Goal: Task Accomplishment & Management: Complete application form

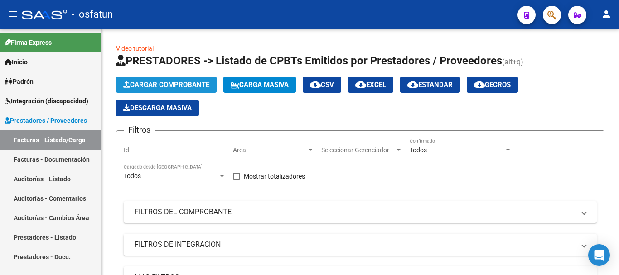
click at [190, 87] on span "Cargar Comprobante" at bounding box center [166, 85] width 86 height 8
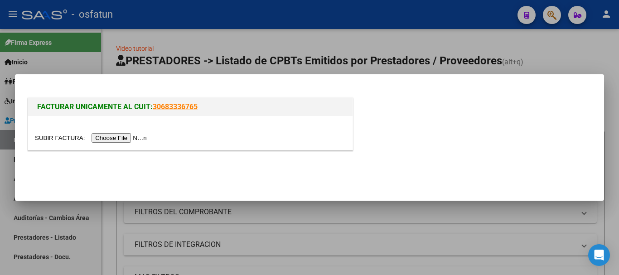
click at [111, 141] on input "file" at bounding box center [92, 138] width 115 height 10
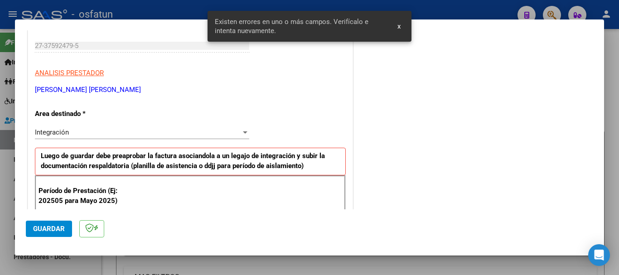
scroll to position [226, 0]
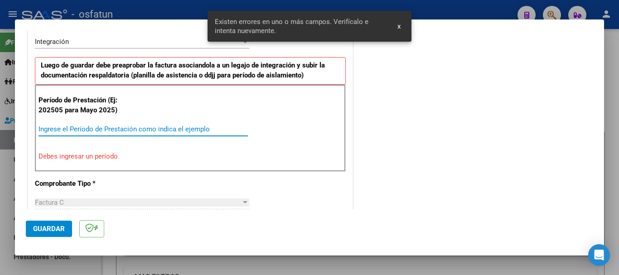
click at [154, 130] on input "Ingrese el Período de Prestación como indica el ejemplo" at bounding box center [144, 129] width 210 height 8
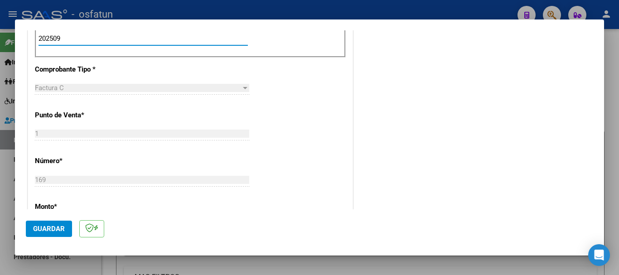
scroll to position [453, 0]
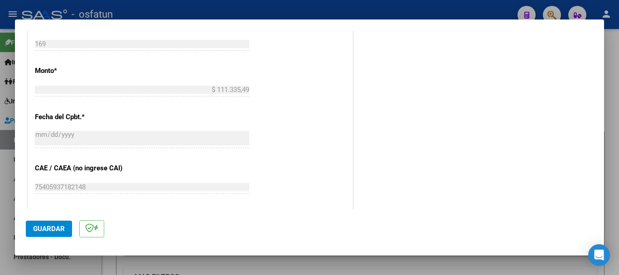
type input "202509"
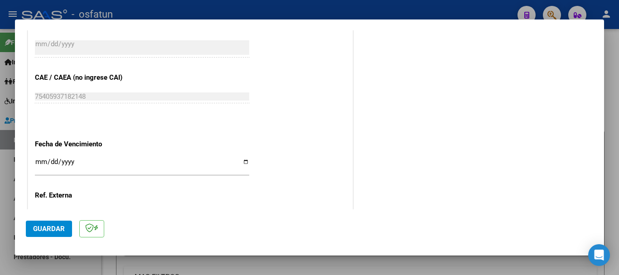
scroll to position [589, 0]
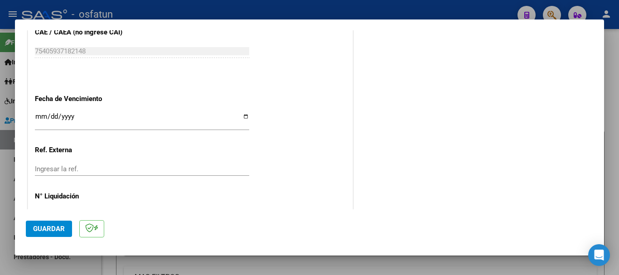
click at [43, 116] on input "Ingresar la fecha" at bounding box center [142, 120] width 214 height 15
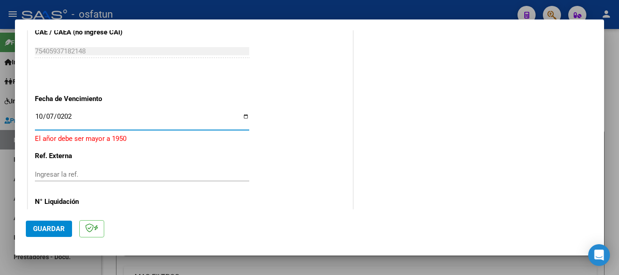
type input "[DATE]"
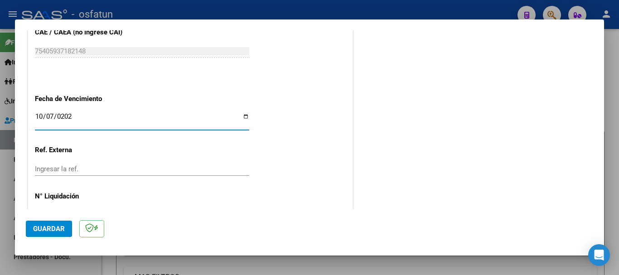
click at [48, 227] on span "Guardar" at bounding box center [49, 229] width 32 height 8
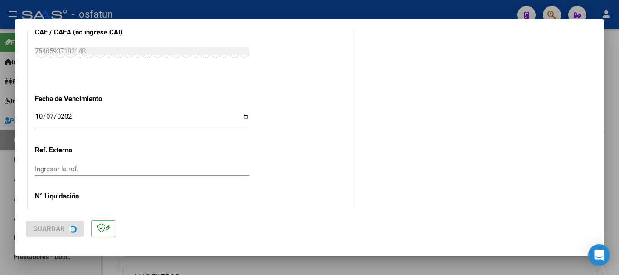
scroll to position [0, 0]
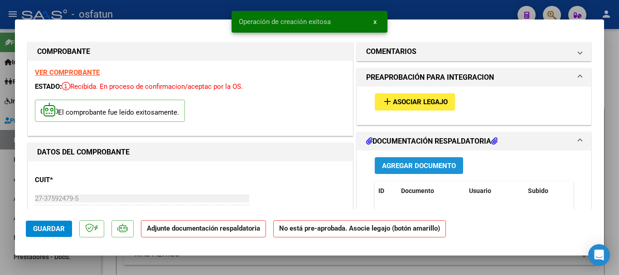
click at [398, 164] on span "Agregar Documento" at bounding box center [419, 166] width 74 height 8
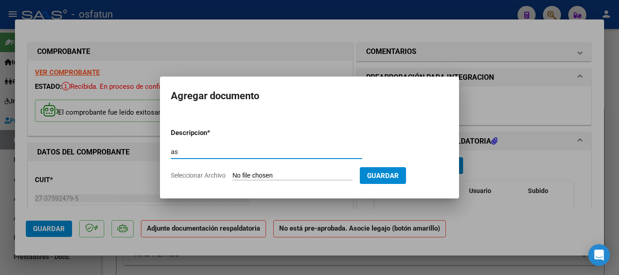
type input "a"
type input "ASISTENCIA"
click at [263, 175] on input "Seleccionar Archivo" at bounding box center [293, 176] width 120 height 9
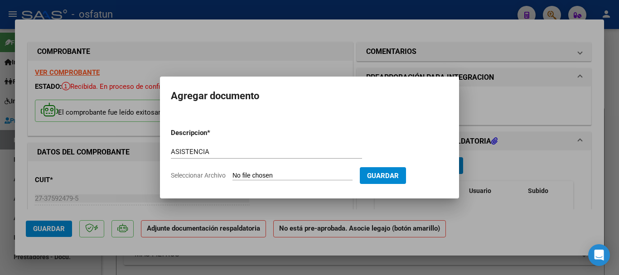
type input "C:\fakepath\ASISTENCIA-KINESIOLOGIA (3).pdf"
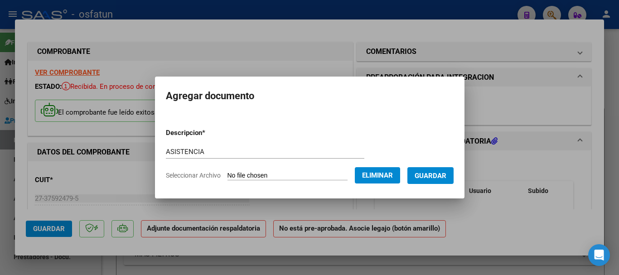
click at [447, 178] on span "Guardar" at bounding box center [431, 176] width 32 height 8
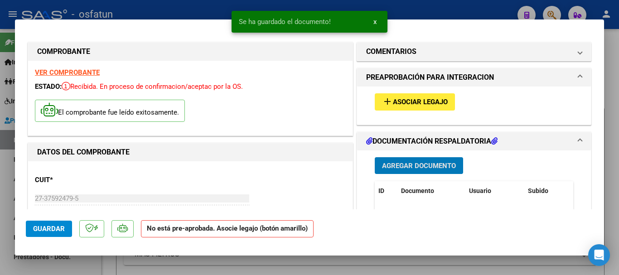
scroll to position [45, 0]
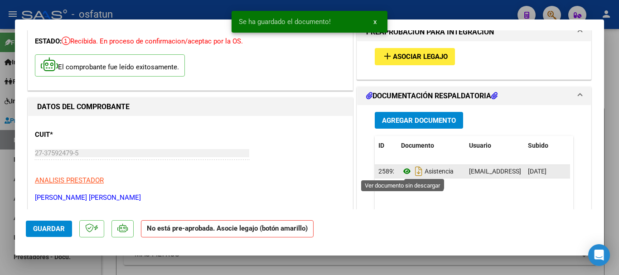
click at [401, 171] on icon at bounding box center [407, 171] width 12 height 11
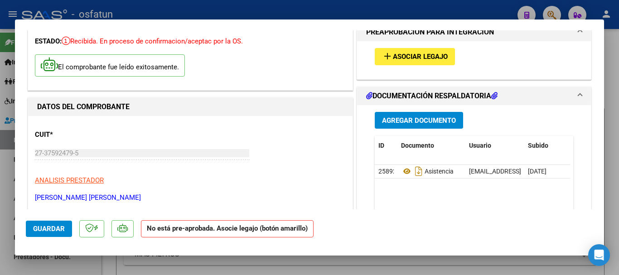
click at [429, 55] on span "Asociar Legajo" at bounding box center [420, 57] width 55 height 8
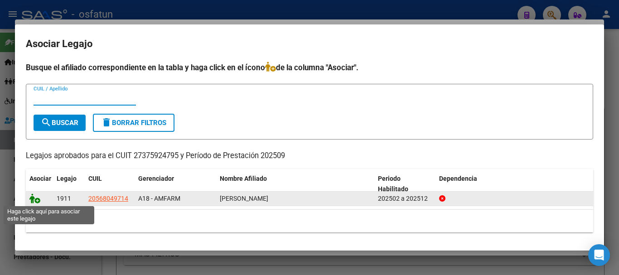
click at [32, 197] on icon at bounding box center [34, 199] width 11 height 10
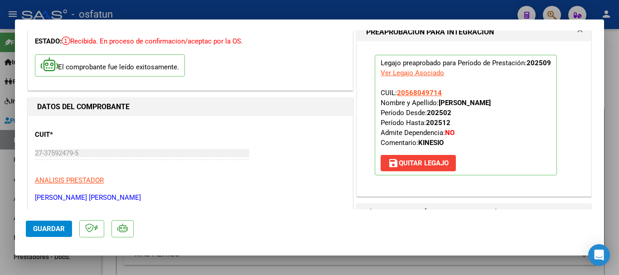
click at [47, 230] on span "Guardar" at bounding box center [49, 229] width 32 height 8
click at [42, 231] on span "Guardar" at bounding box center [49, 229] width 32 height 8
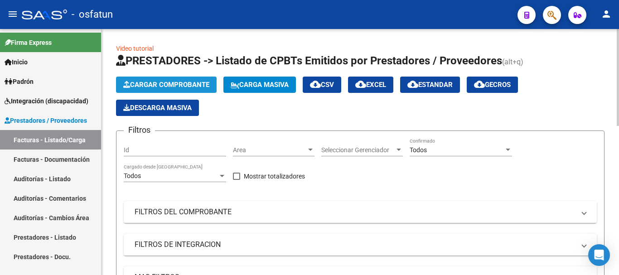
click at [154, 86] on span "Cargar Comprobante" at bounding box center [166, 85] width 86 height 8
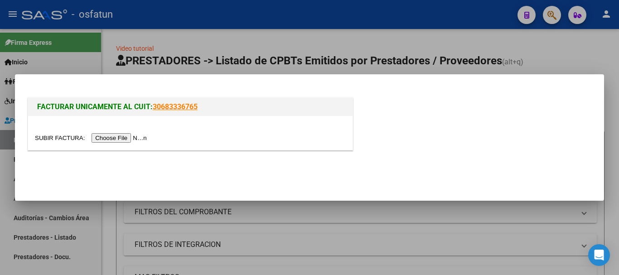
click at [126, 139] on input "file" at bounding box center [92, 138] width 115 height 10
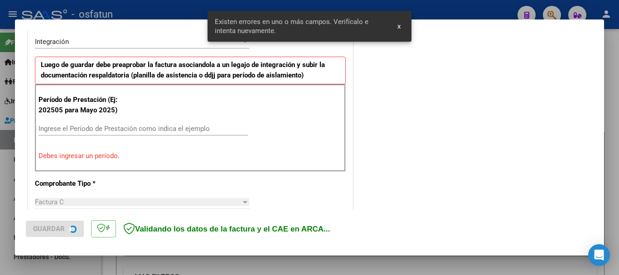
scroll to position [226, 0]
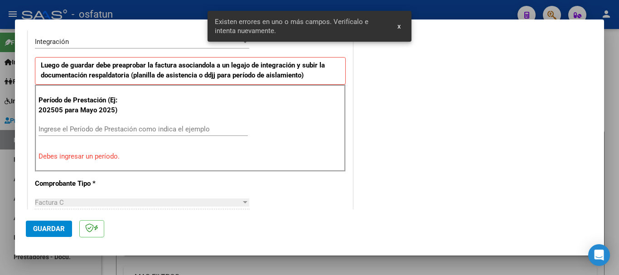
click at [153, 124] on div "Ingrese el Período de Prestación como indica el ejemplo" at bounding box center [144, 129] width 210 height 14
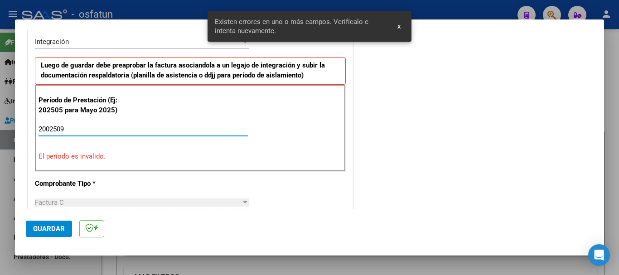
type input "2002509"
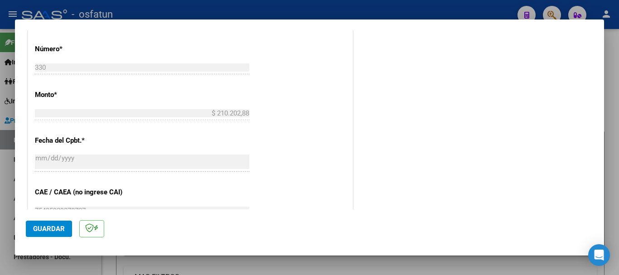
scroll to position [544, 0]
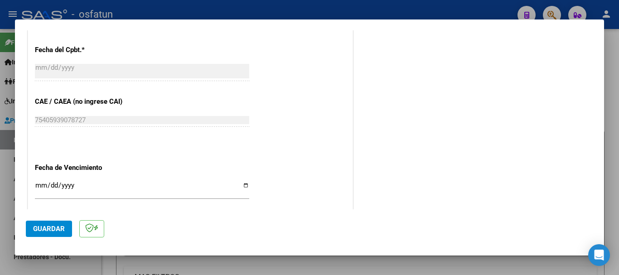
click at [40, 182] on input "Ingresar la fecha" at bounding box center [142, 189] width 214 height 15
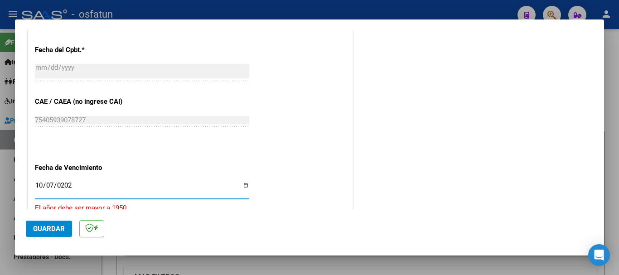
type input "[DATE]"
click at [54, 229] on span "Guardar" at bounding box center [49, 229] width 32 height 8
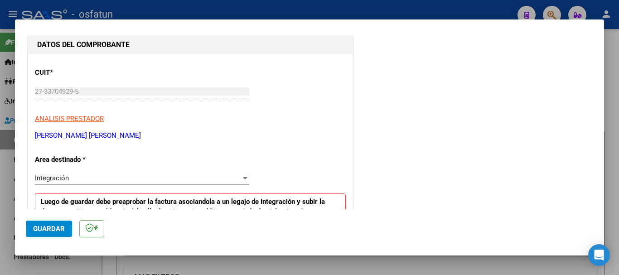
scroll to position [91, 0]
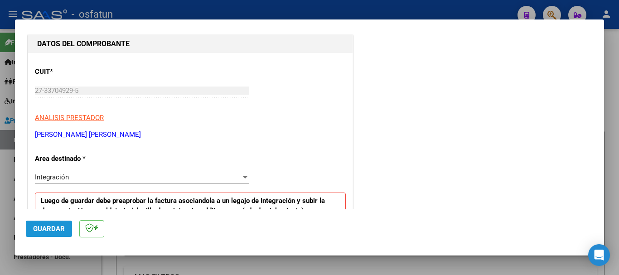
click at [42, 225] on span "Guardar" at bounding box center [49, 229] width 32 height 8
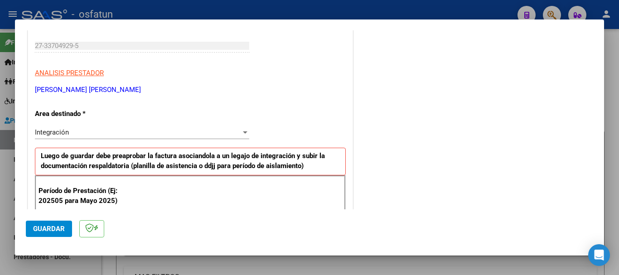
scroll to position [181, 0]
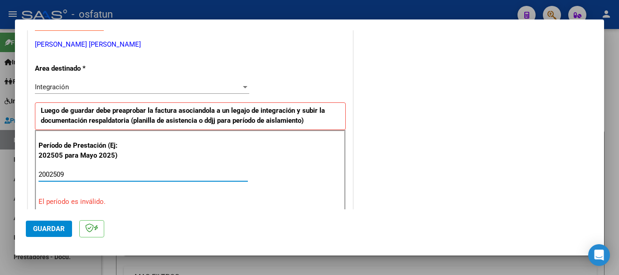
click at [51, 175] on input "2002509" at bounding box center [144, 175] width 210 height 8
type input "202509"
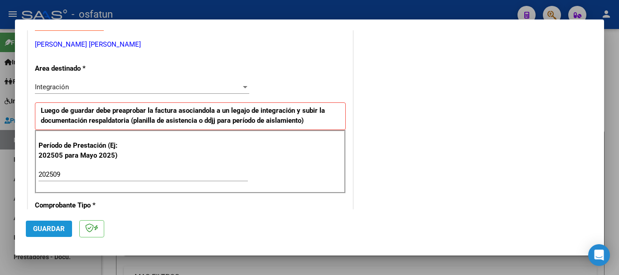
click at [56, 228] on span "Guardar" at bounding box center [49, 229] width 32 height 8
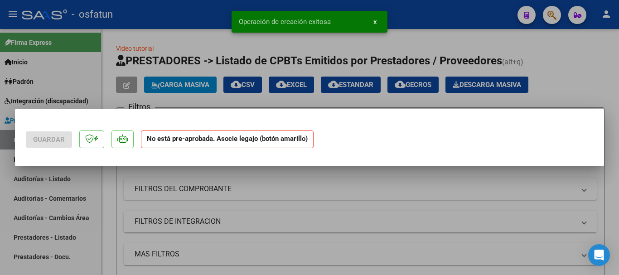
scroll to position [0, 0]
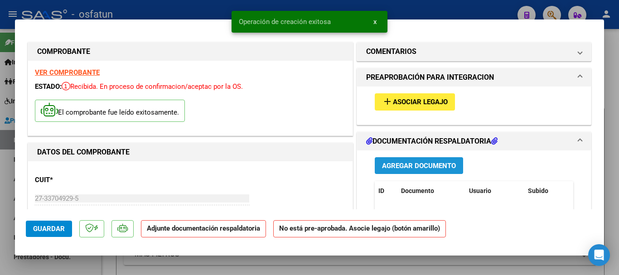
click at [431, 167] on span "Agregar Documento" at bounding box center [419, 166] width 74 height 8
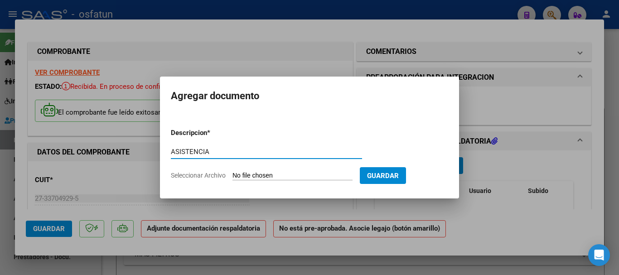
type input "ASISTENCIA"
click at [303, 174] on input "Seleccionar Archivo" at bounding box center [293, 176] width 120 height 9
type input "C:\fakepath\ASISTENCIA-TPTE (32).pdf"
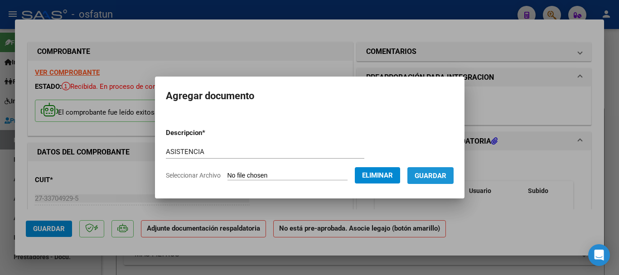
click at [445, 175] on span "Guardar" at bounding box center [431, 176] width 32 height 8
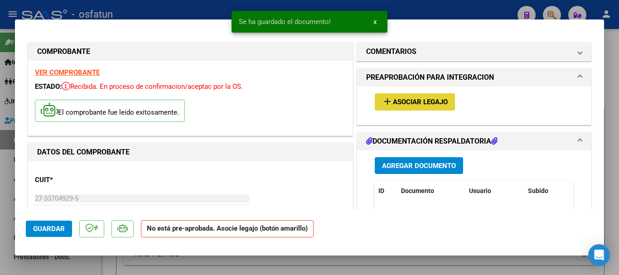
click at [415, 101] on span "Asociar Legajo" at bounding box center [420, 102] width 55 height 8
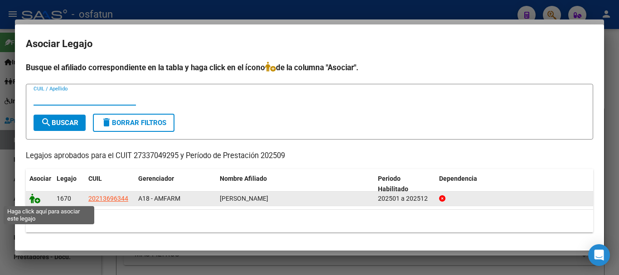
click at [33, 200] on icon at bounding box center [34, 199] width 11 height 10
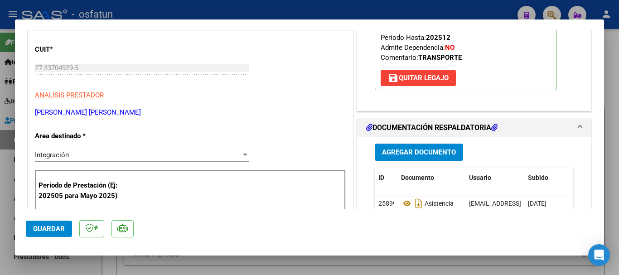
scroll to position [136, 0]
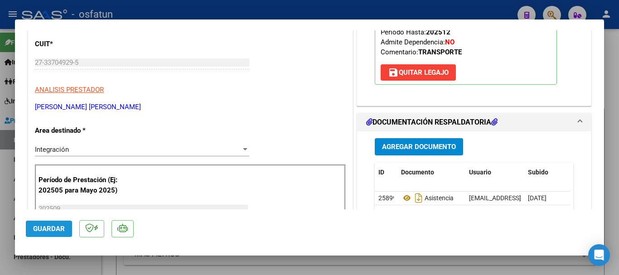
click at [48, 227] on span "Guardar" at bounding box center [49, 229] width 32 height 8
type input "$ 0,00"
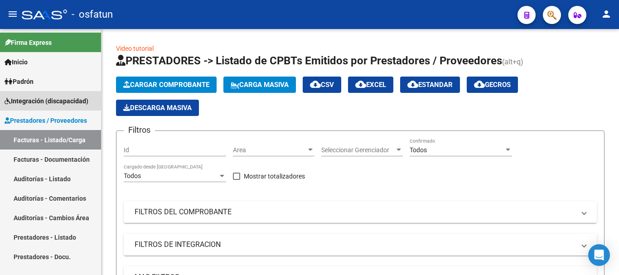
click at [33, 98] on span "Integración (discapacidad)" at bounding box center [47, 101] width 84 height 10
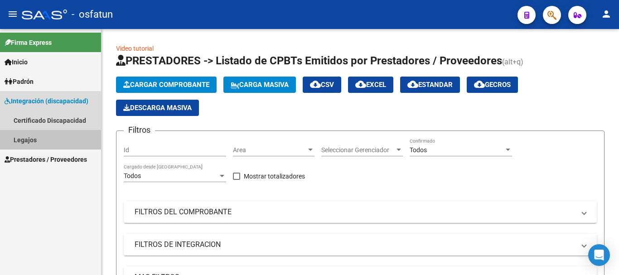
click at [25, 141] on link "Legajos" at bounding box center [50, 139] width 101 height 19
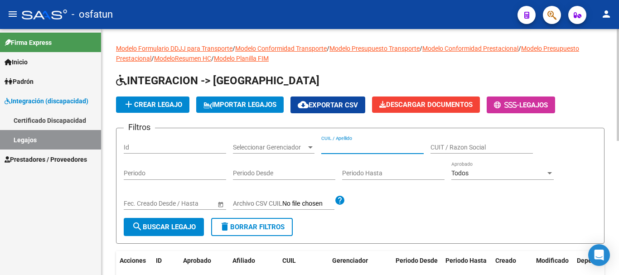
click at [370, 150] on input "CUIL / Apellido" at bounding box center [373, 148] width 102 height 8
type input "[PERSON_NAME]"
click at [163, 230] on span "search Buscar Legajo" at bounding box center [164, 227] width 64 height 8
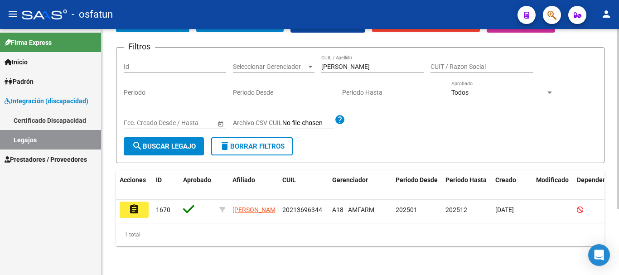
scroll to position [91, 0]
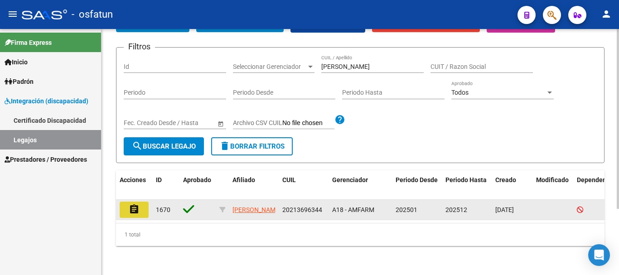
click at [136, 204] on mat-icon "assignment" at bounding box center [134, 209] width 11 height 11
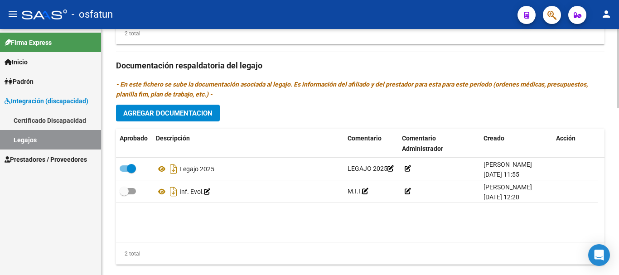
scroll to position [499, 0]
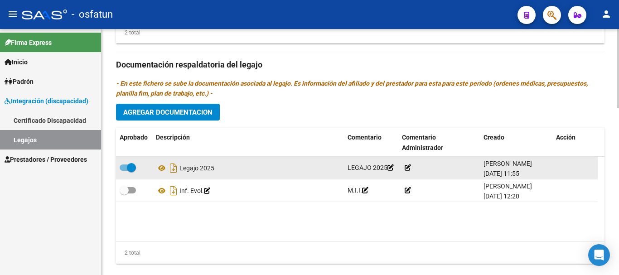
click at [244, 174] on div "Legajo 2025" at bounding box center [248, 168] width 185 height 15
click at [161, 170] on icon at bounding box center [162, 168] width 12 height 11
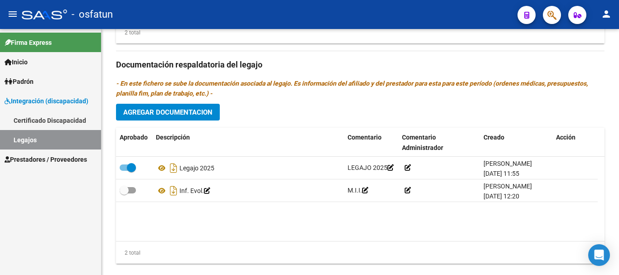
click at [46, 156] on span "Prestadores / Proveedores" at bounding box center [46, 160] width 83 height 10
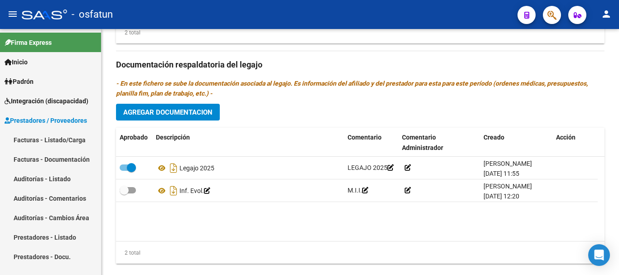
click at [59, 139] on link "Facturas - Listado/Carga" at bounding box center [50, 139] width 101 height 19
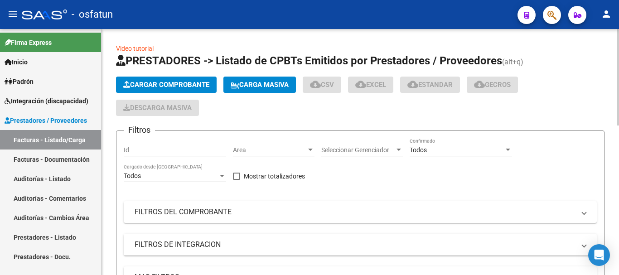
click at [161, 81] on span "Cargar Comprobante" at bounding box center [166, 85] width 86 height 8
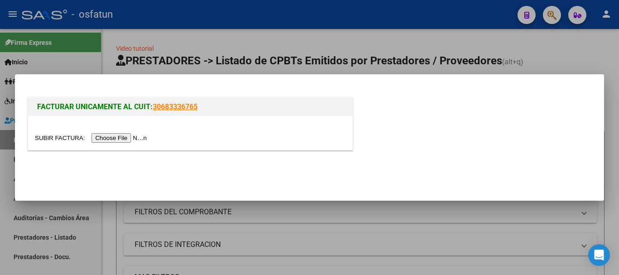
click at [133, 137] on input "file" at bounding box center [92, 138] width 115 height 10
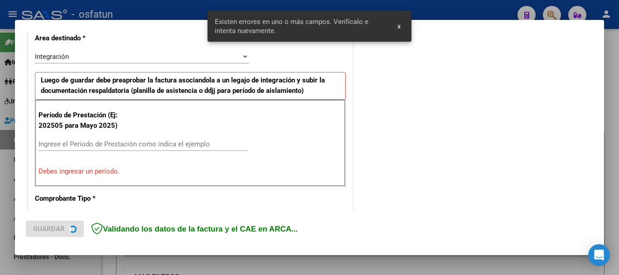
scroll to position [226, 0]
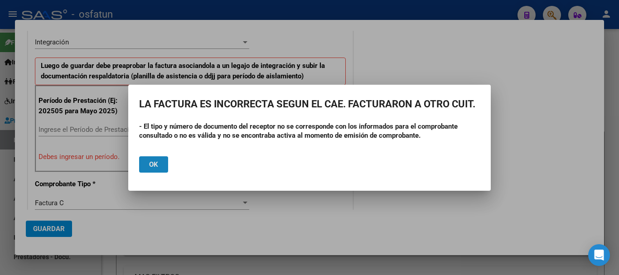
click at [155, 159] on button "Ok" at bounding box center [153, 164] width 29 height 16
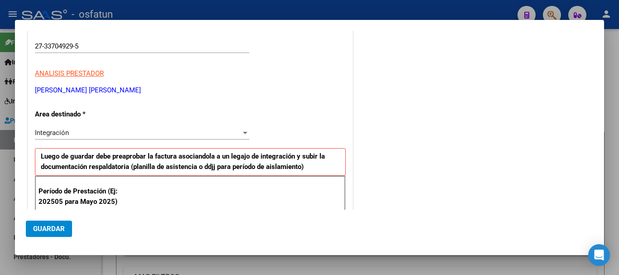
scroll to position [181, 0]
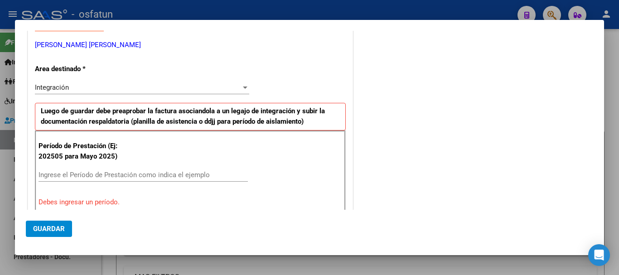
click at [68, 171] on input "Ingrese el Período de Prestación como indica el ejemplo" at bounding box center [144, 175] width 210 height 8
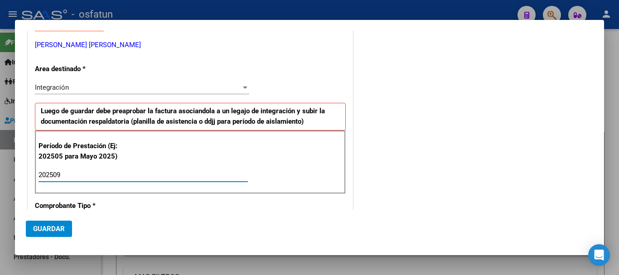
type input "202509"
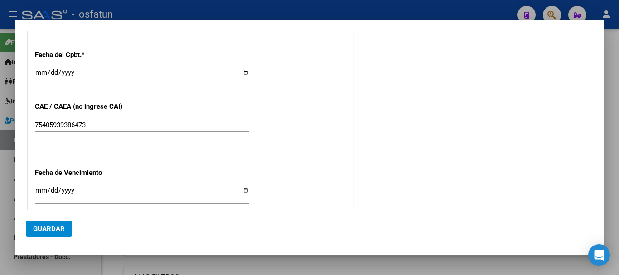
scroll to position [544, 0]
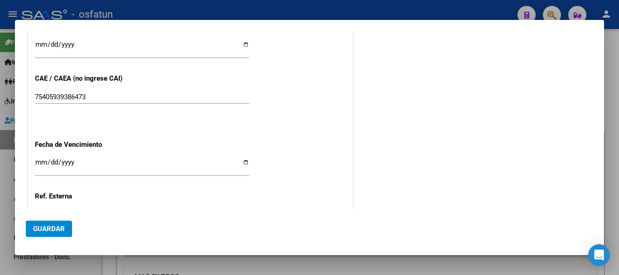
click at [39, 160] on input "Ingresar la fecha" at bounding box center [142, 166] width 214 height 15
click at [52, 230] on span "Guardar" at bounding box center [49, 229] width 32 height 8
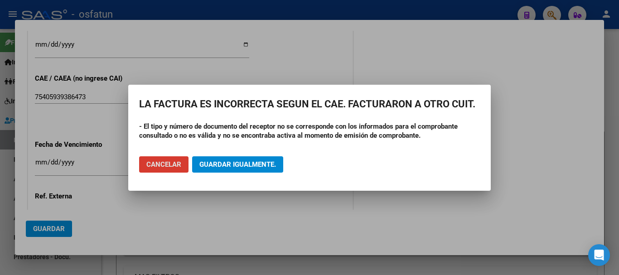
click at [118, 221] on div at bounding box center [309, 137] width 619 height 275
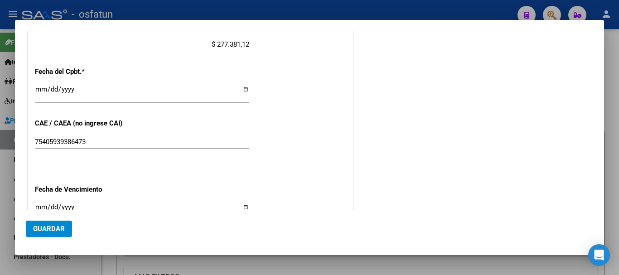
scroll to position [544, 0]
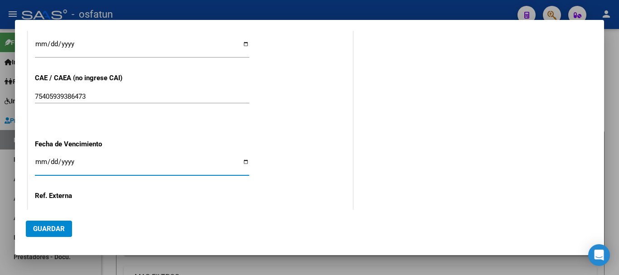
click at [43, 161] on input "[DATE]" at bounding box center [142, 165] width 214 height 15
type input "[DATE]"
click at [55, 226] on span "Guardar" at bounding box center [49, 229] width 32 height 8
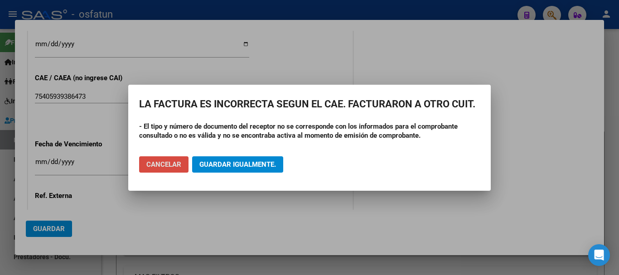
click at [161, 165] on span "Cancelar" at bounding box center [163, 165] width 35 height 8
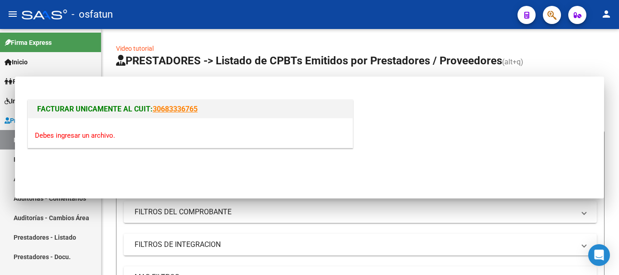
scroll to position [0, 0]
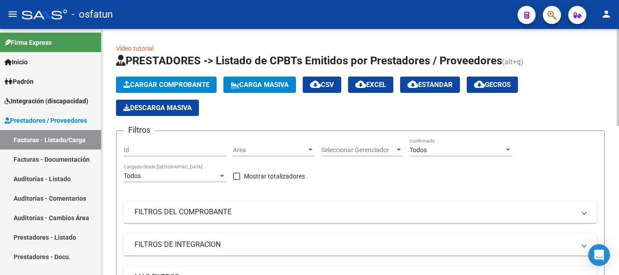
click at [171, 85] on span "Cargar Comprobante" at bounding box center [166, 85] width 86 height 8
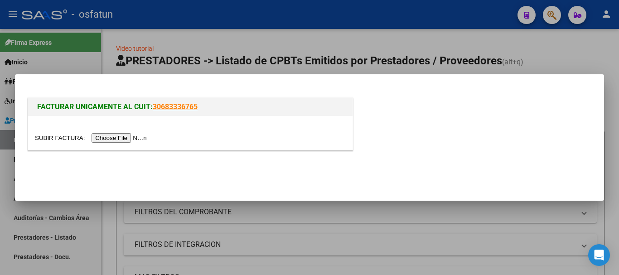
click at [109, 139] on input "file" at bounding box center [92, 138] width 115 height 10
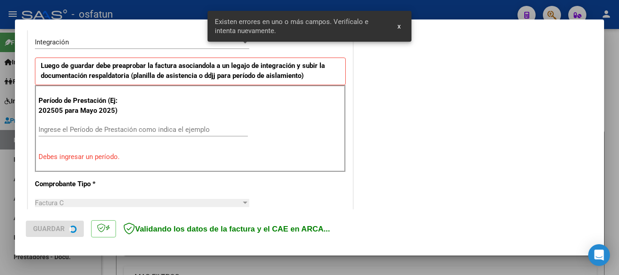
scroll to position [226, 0]
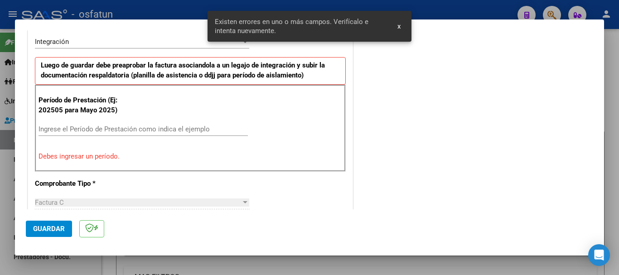
click at [133, 121] on div "Período de Prestación (Ej: 202505 para Mayo 2025) Ingrese el Período de Prestac…" at bounding box center [190, 128] width 311 height 87
click at [133, 127] on input "Ingrese el Período de Prestación como indica el ejemplo" at bounding box center [144, 129] width 210 height 8
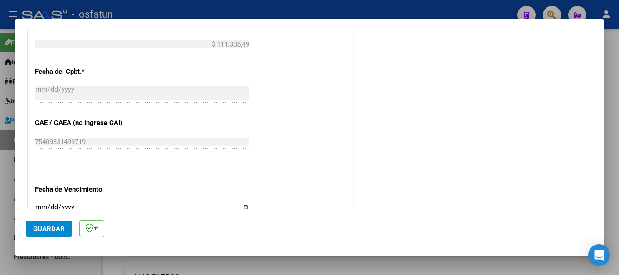
scroll to position [544, 0]
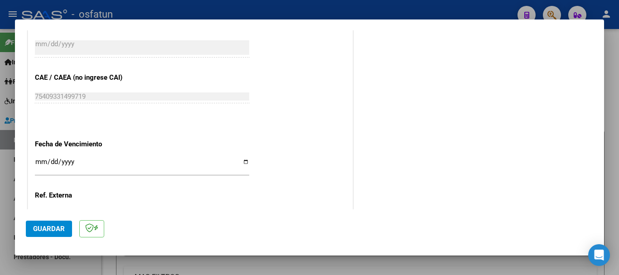
type input "202509"
click at [41, 160] on input "Ingresar la fecha" at bounding box center [142, 165] width 214 height 15
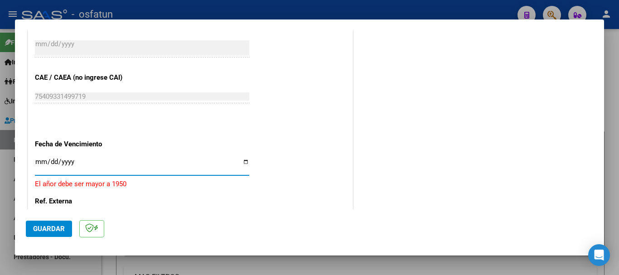
type input "0255-10-01"
type input "[DATE]"
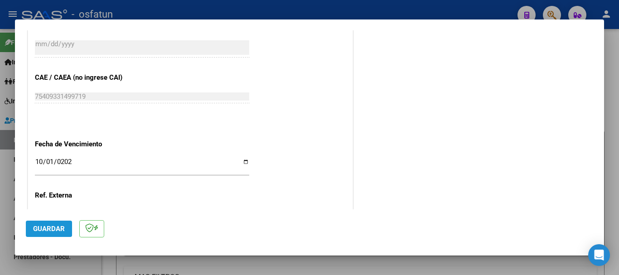
click at [42, 224] on button "Guardar" at bounding box center [49, 229] width 46 height 16
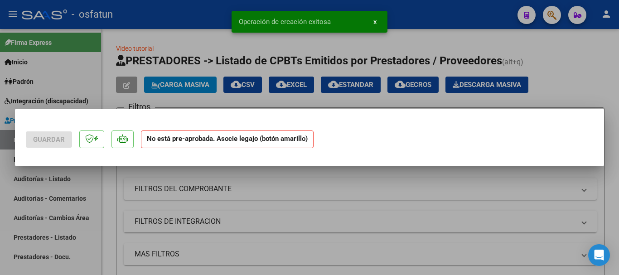
scroll to position [0, 0]
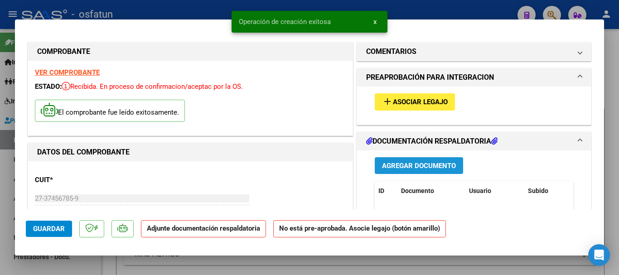
click at [407, 168] on span "Agregar Documento" at bounding box center [419, 166] width 74 height 8
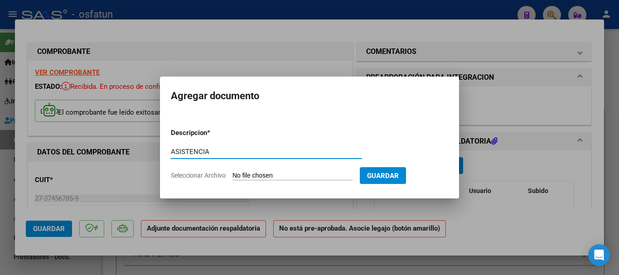
type input "ASISTENCIA"
click at [274, 177] on input "Seleccionar Archivo" at bounding box center [293, 176] width 120 height 9
type input "C:\fakepath\ASISTENCIA-T.O. (5).pdf"
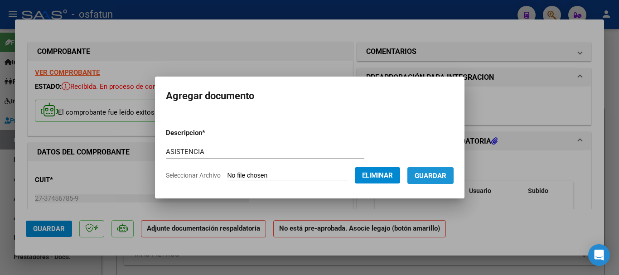
click at [436, 178] on span "Guardar" at bounding box center [431, 176] width 32 height 8
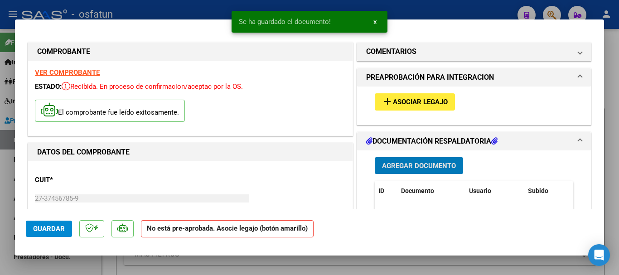
click at [424, 102] on span "Asociar Legajo" at bounding box center [420, 102] width 55 height 8
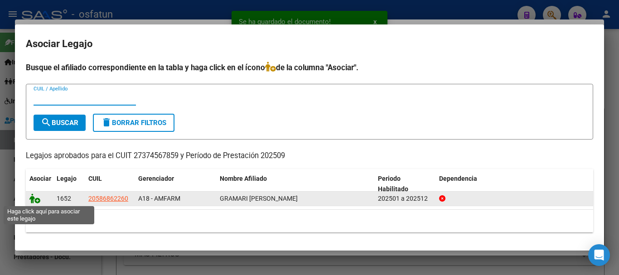
click at [33, 197] on icon at bounding box center [34, 199] width 11 height 10
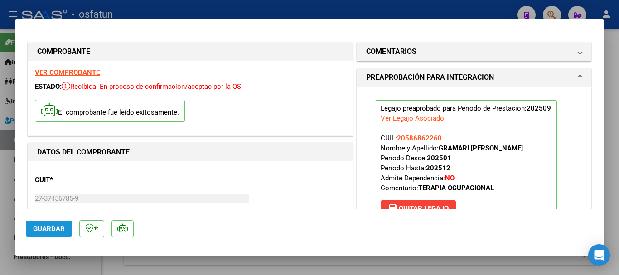
click at [39, 227] on span "Guardar" at bounding box center [49, 229] width 32 height 8
